Goal: Information Seeking & Learning: Understand process/instructions

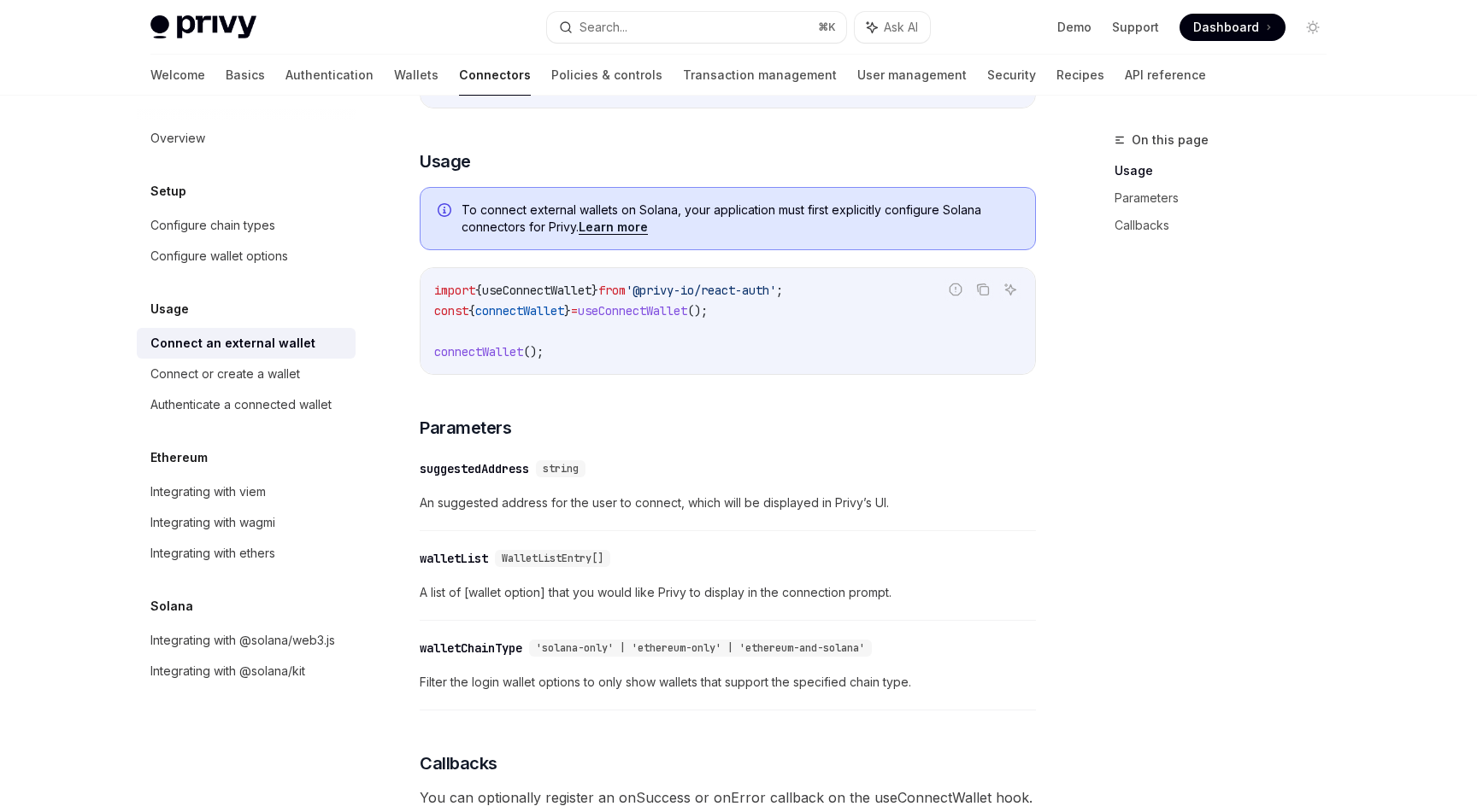
scroll to position [466, 0]
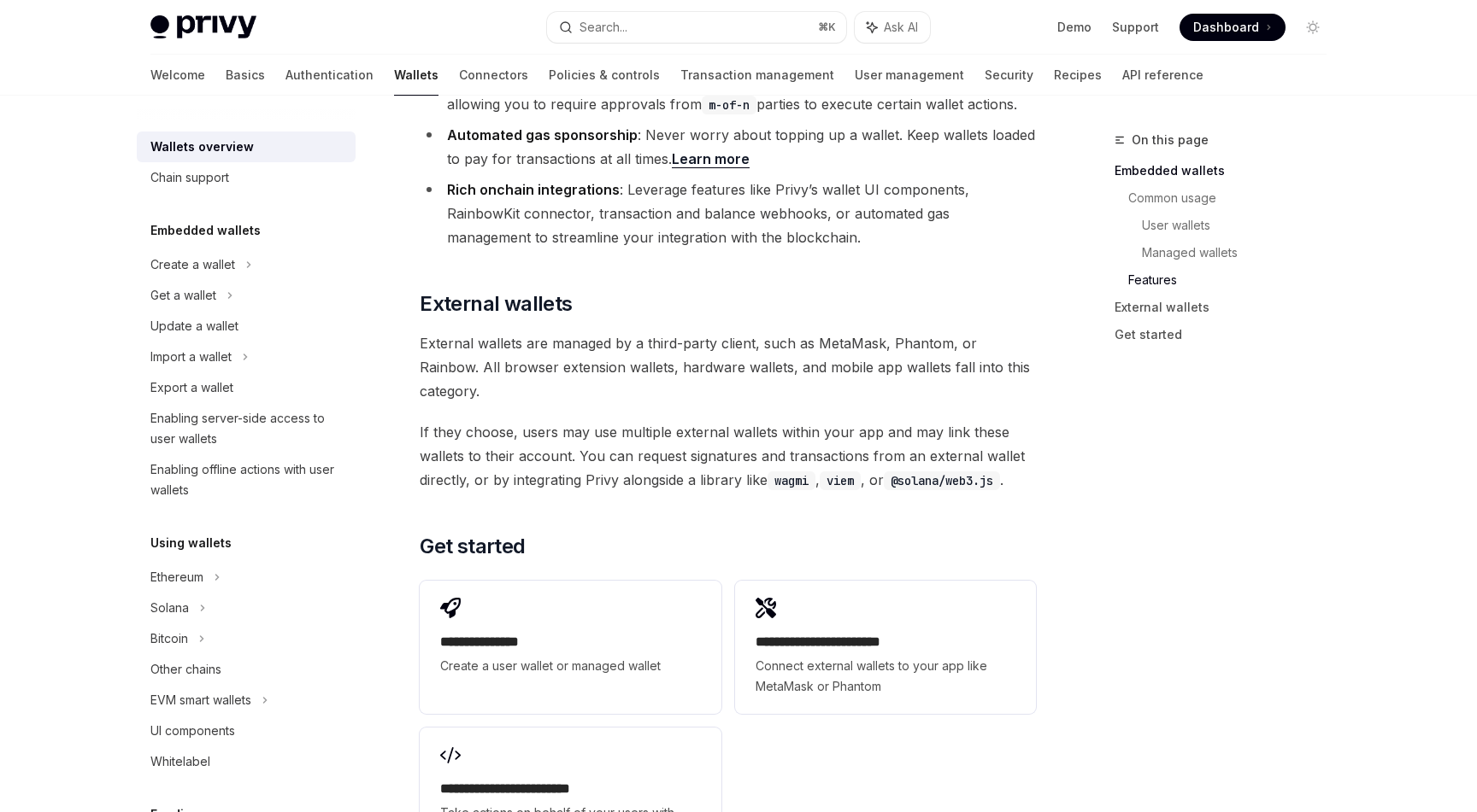
scroll to position [2376, 0]
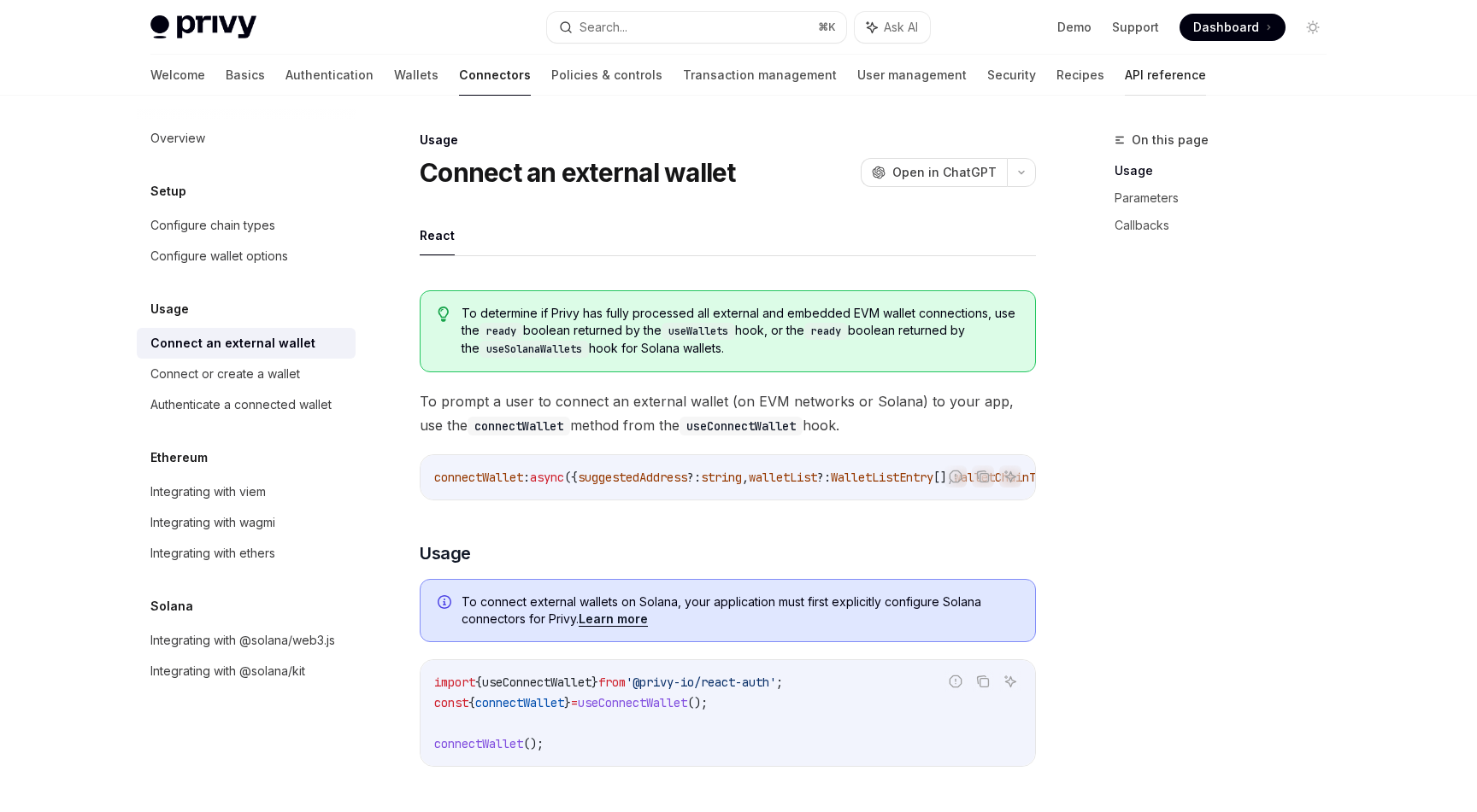
click at [1125, 75] on link "API reference" at bounding box center [1165, 74] width 81 height 41
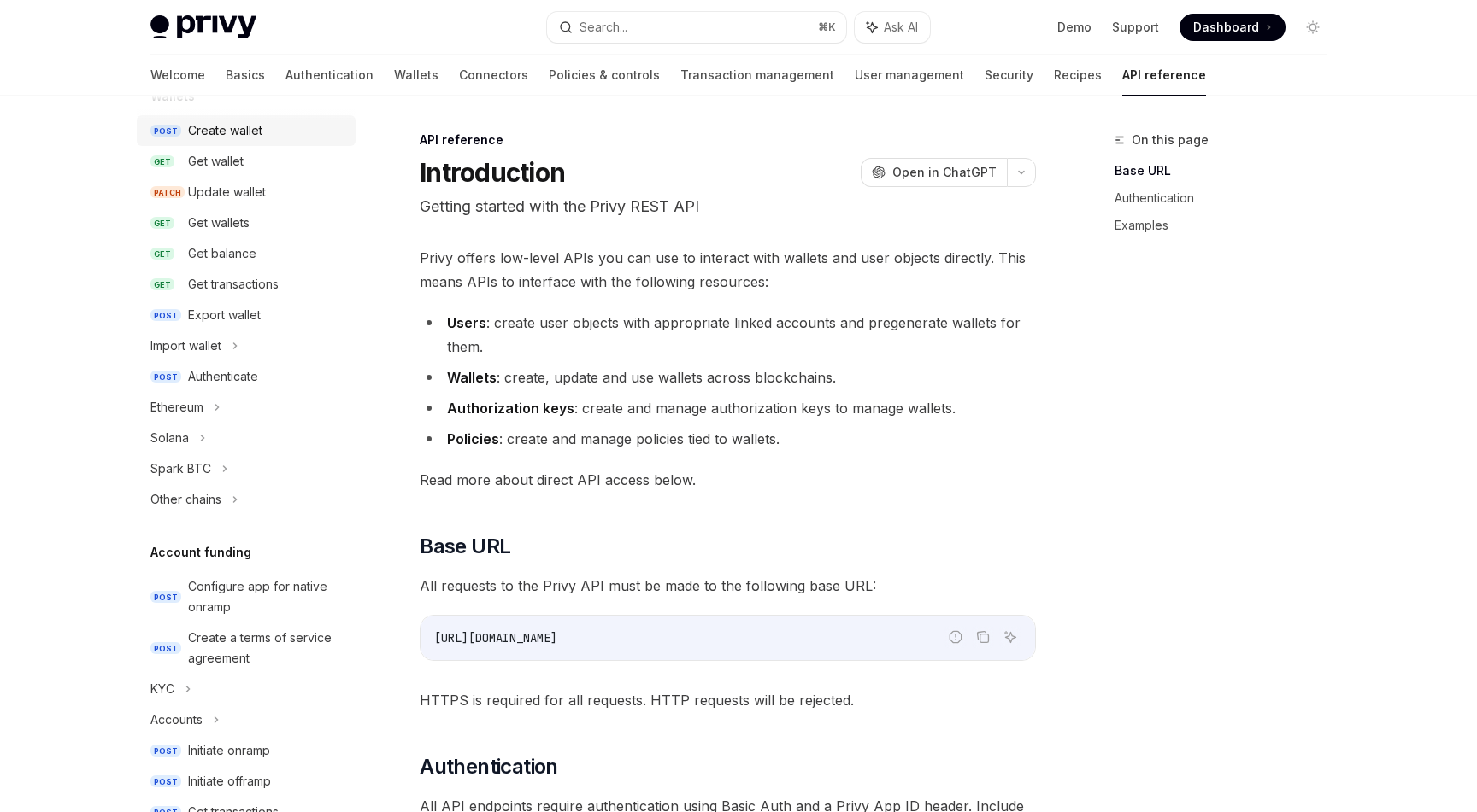
scroll to position [188, 0]
click at [238, 347] on icon at bounding box center [234, 345] width 7 height 21
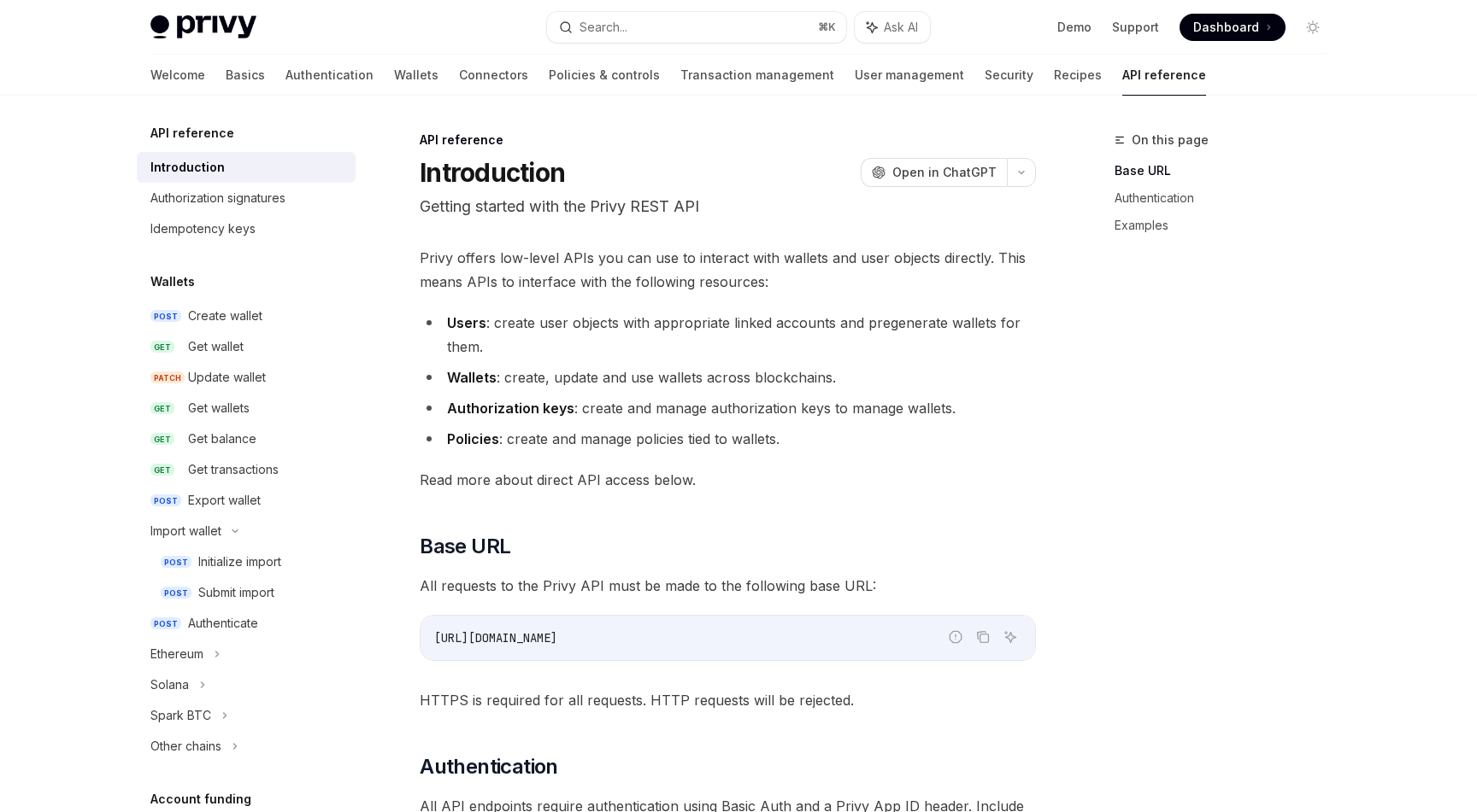
type textarea "*"
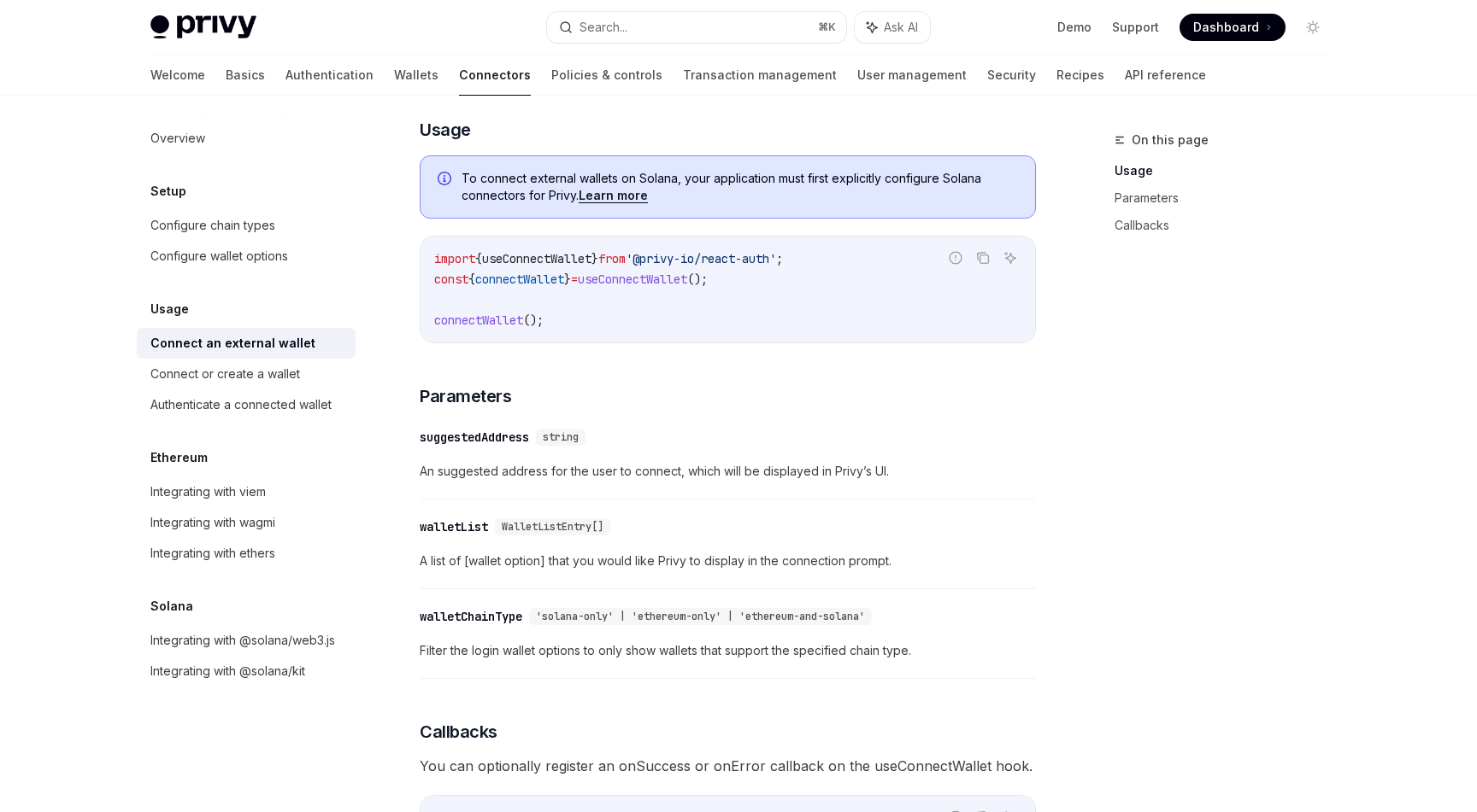
scroll to position [423, 0]
